Goal: Check status: Check status

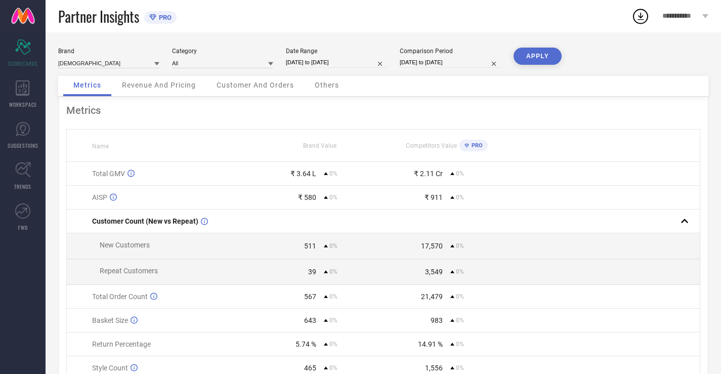
click at [317, 67] on input "[DATE] to [DATE]" at bounding box center [336, 62] width 101 height 11
select select "7"
select select "2025"
select select "8"
select select "2025"
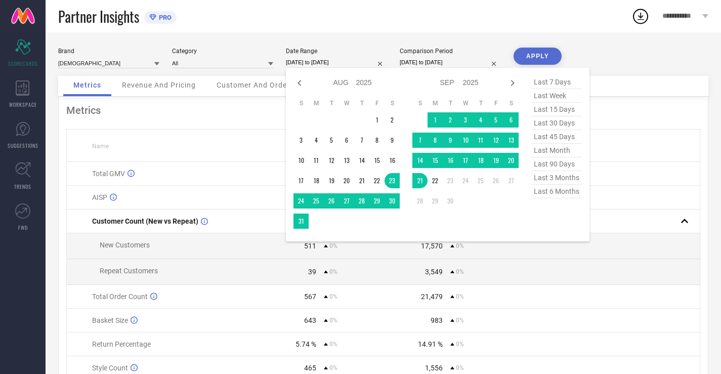
click at [555, 125] on span "last 30 days" at bounding box center [557, 123] width 51 height 14
type input "[DATE] to [DATE]"
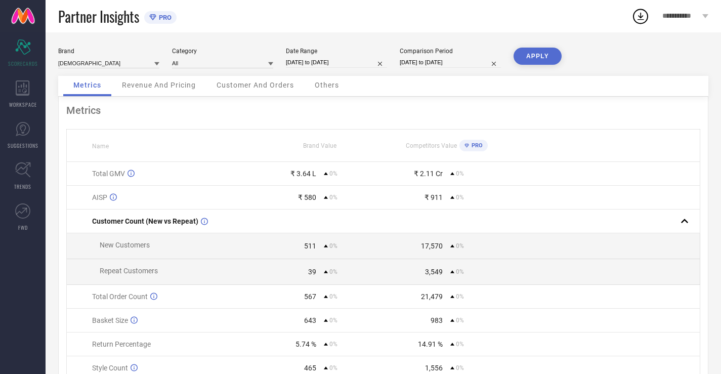
click at [472, 69] on div "Brand INDIANRANG Category All Date Range [DATE] to [DATE] Comparison Period [DA…" at bounding box center [383, 62] width 651 height 28
click at [470, 67] on input "[DATE] to [DATE]" at bounding box center [450, 62] width 101 height 11
select select "7"
select select "2025"
select select "8"
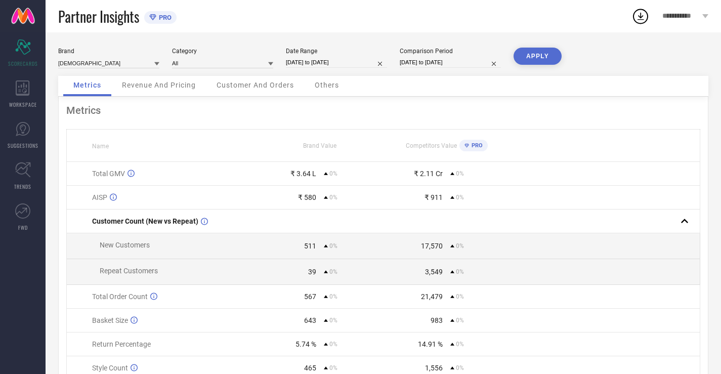
select select "2025"
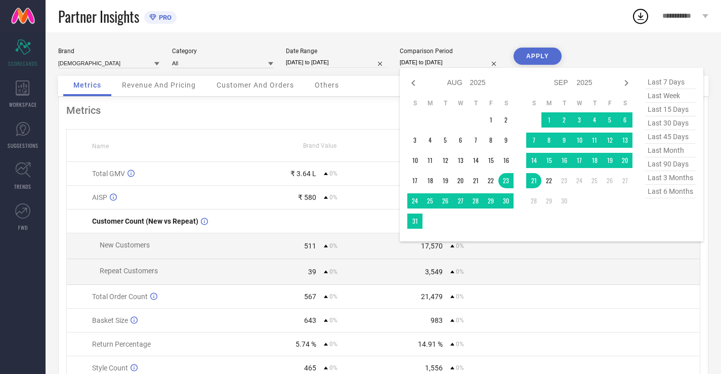
click at [669, 119] on span "last 30 days" at bounding box center [671, 123] width 51 height 14
type input "[DATE] to [DATE]"
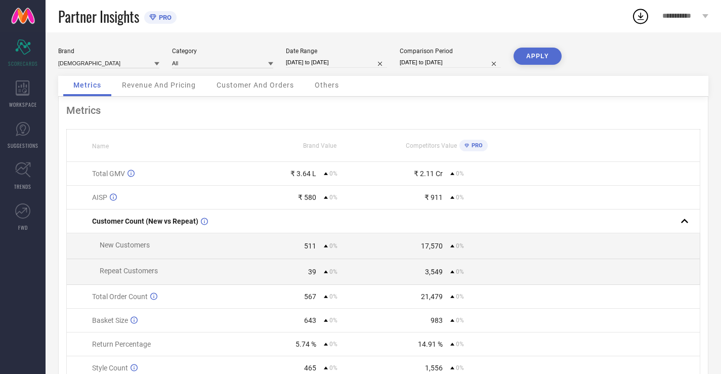
click at [550, 54] on button "APPLY" at bounding box center [538, 56] width 48 height 17
click at [22, 85] on icon at bounding box center [23, 88] width 14 height 15
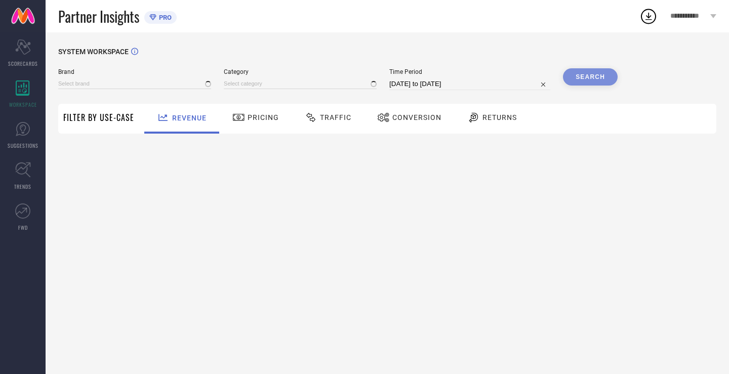
type input "[DEMOGRAPHIC_DATA]"
type input "All"
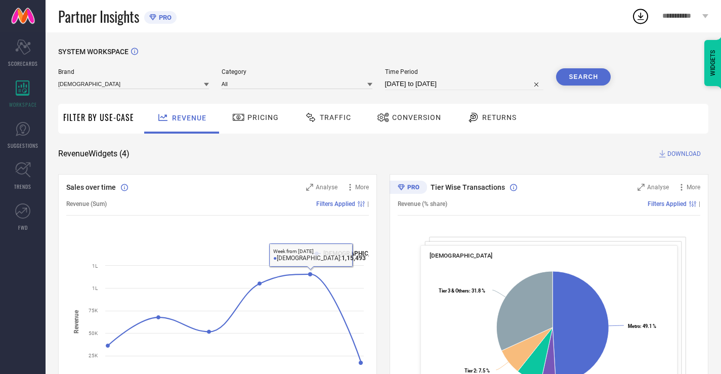
click at [261, 112] on div "Pricing" at bounding box center [256, 117] width 52 height 17
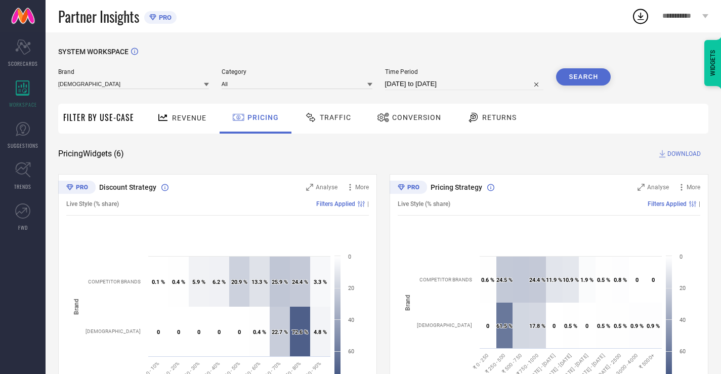
click at [311, 109] on div "Traffic" at bounding box center [328, 119] width 72 height 30
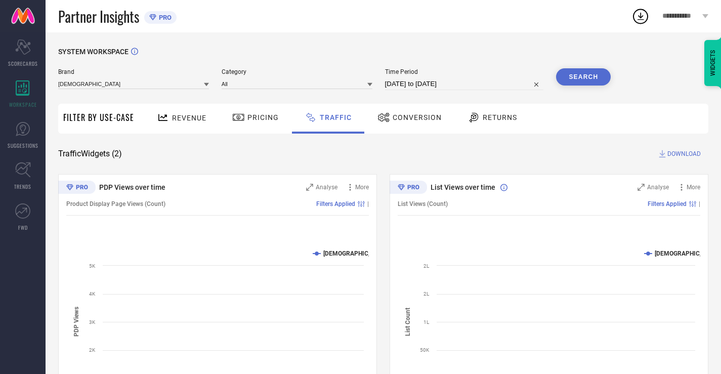
scroll to position [69, 0]
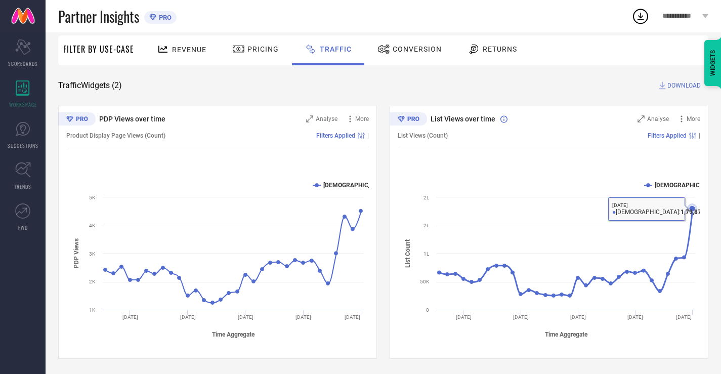
click at [689, 210] on icon at bounding box center [693, 209] width 10 height 10
click at [691, 210] on icon at bounding box center [693, 209] width 6 height 6
click at [697, 206] on icon at bounding box center [693, 209] width 10 height 10
click at [693, 208] on icon at bounding box center [693, 209] width 6 height 6
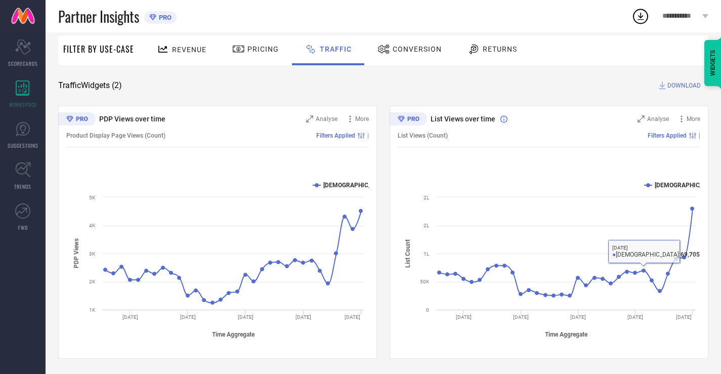
click at [378, 49] on icon at bounding box center [384, 49] width 13 height 12
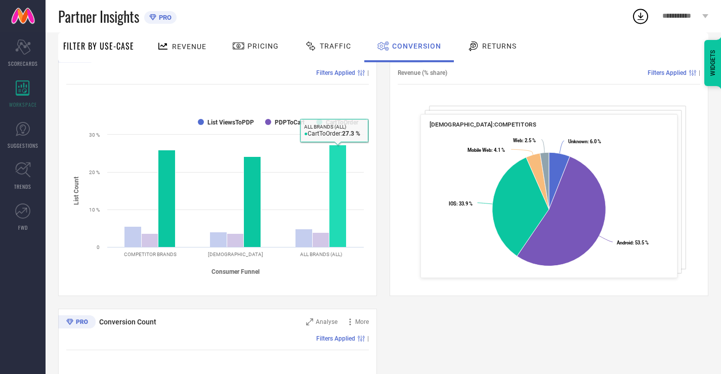
scroll to position [152, 0]
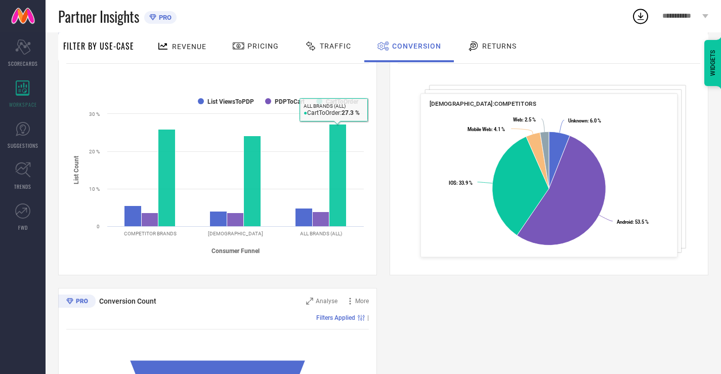
click at [494, 58] on div "Returns" at bounding box center [492, 47] width 75 height 30
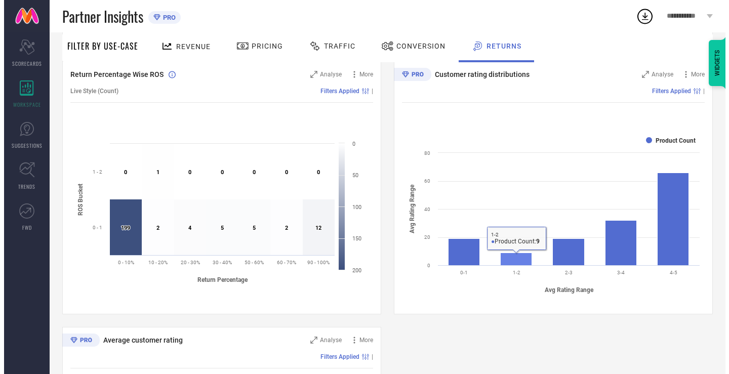
scroll to position [347, 0]
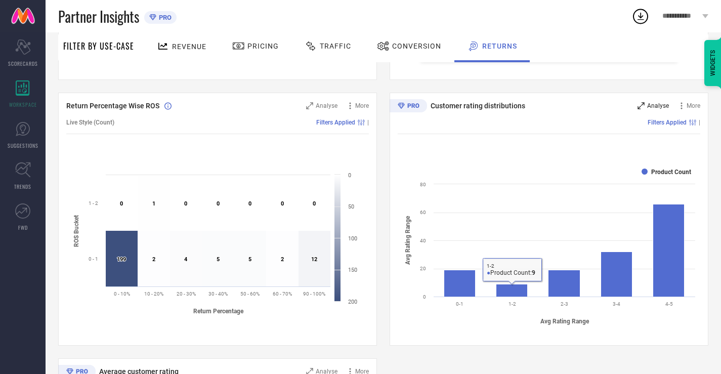
click at [655, 105] on span "Analyse" at bounding box center [659, 105] width 22 height 7
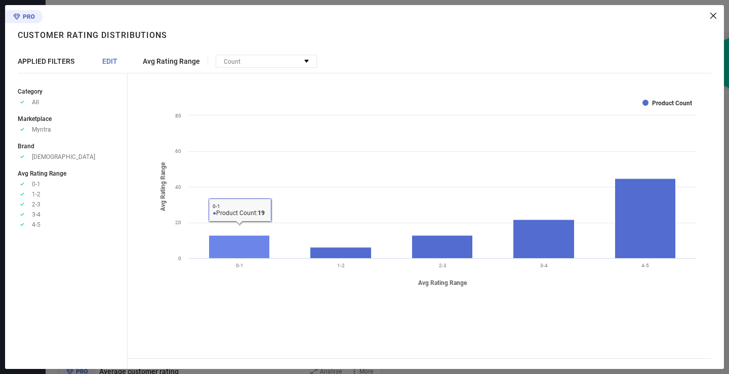
click at [210, 249] on rect at bounding box center [239, 246] width 61 height 23
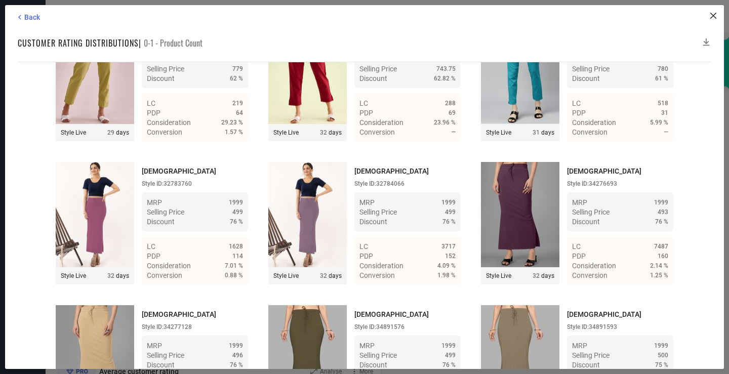
scroll to position [511, 0]
